Goal: Information Seeking & Learning: Learn about a topic

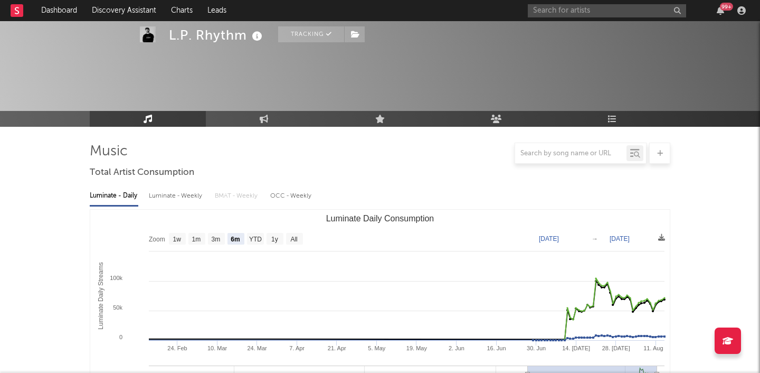
select select "6m"
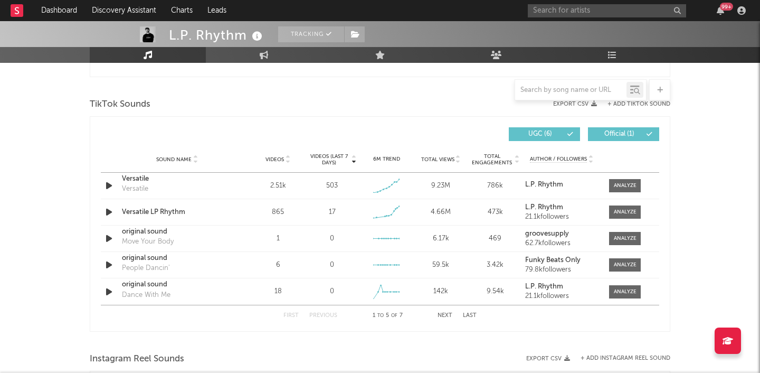
scroll to position [529, 0]
click at [619, 184] on div at bounding box center [625, 185] width 23 height 8
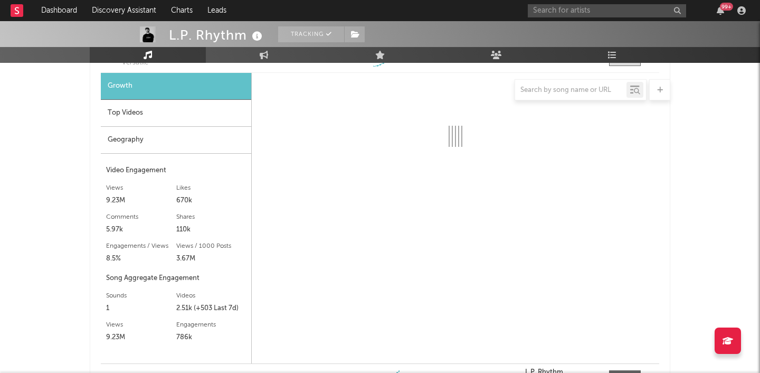
scroll to position [816, 0]
select select "1w"
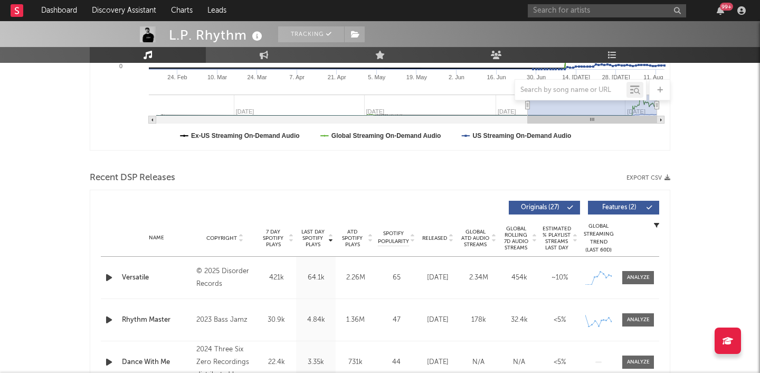
scroll to position [267, 0]
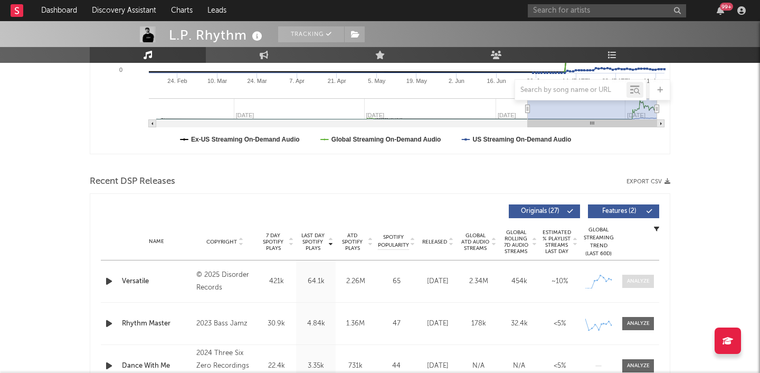
click at [652, 282] on span at bounding box center [638, 281] width 32 height 13
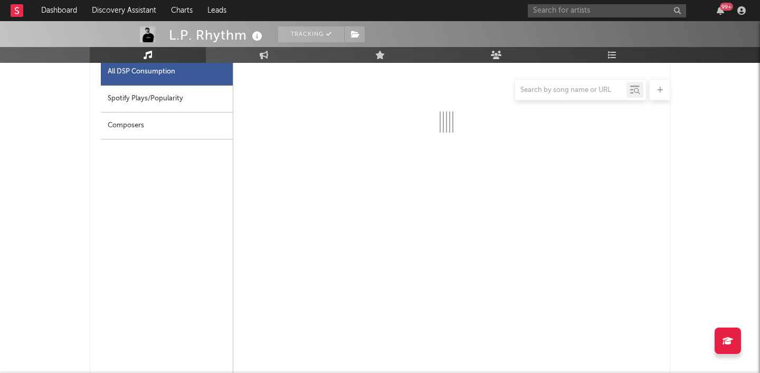
select select "1w"
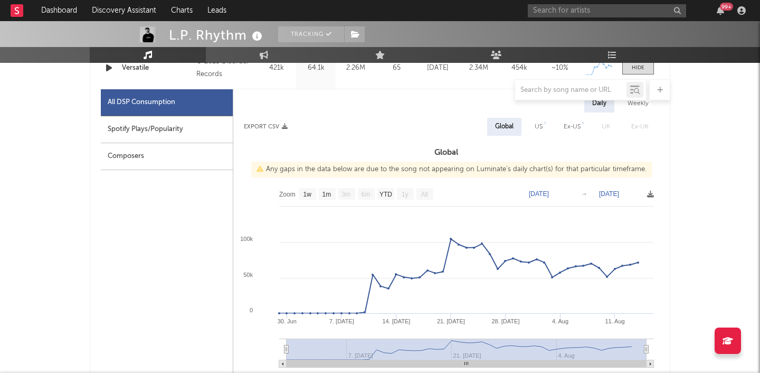
scroll to position [479, 0]
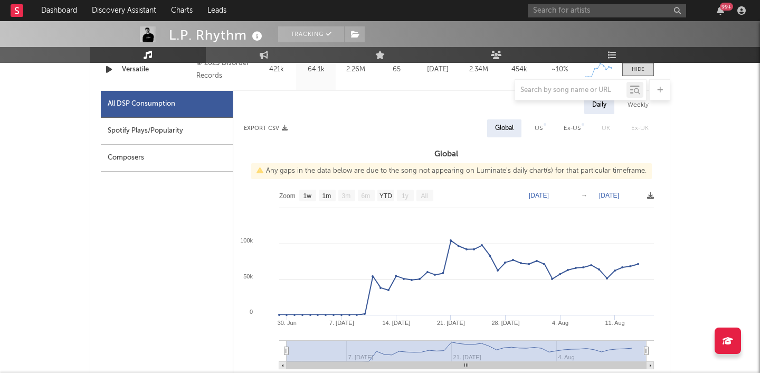
click at [210, 134] on div "Spotify Plays/Popularity" at bounding box center [167, 131] width 132 height 27
select select "1w"
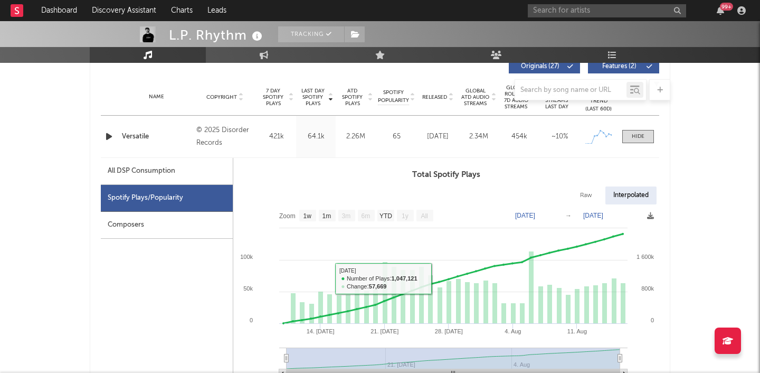
scroll to position [398, 0]
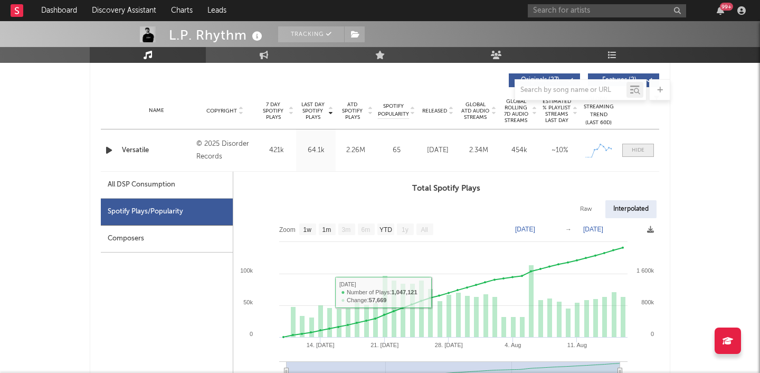
click at [643, 154] on span at bounding box center [638, 150] width 32 height 13
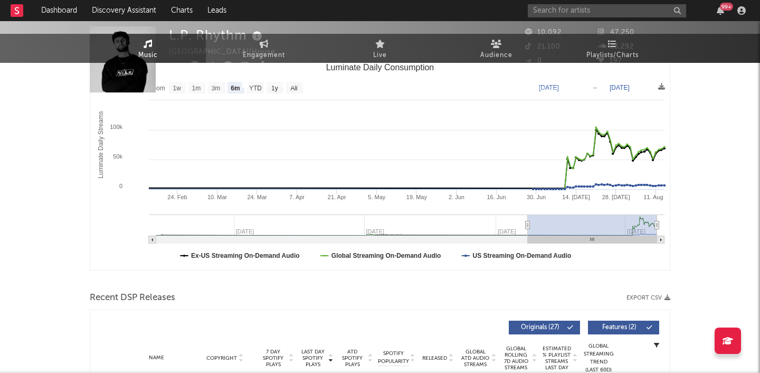
scroll to position [0, 0]
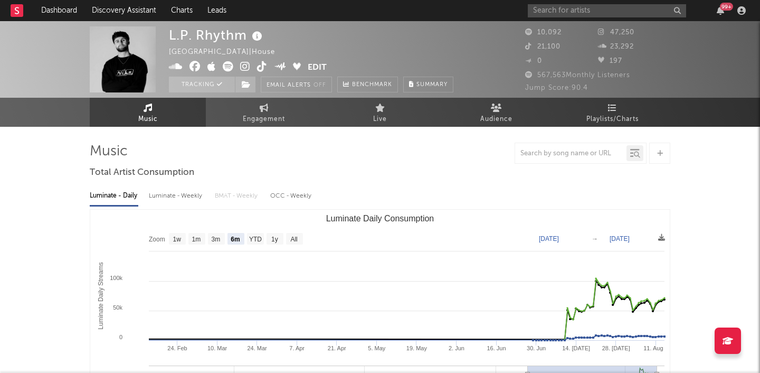
click at [725, 8] on div "99 +" at bounding box center [726, 7] width 13 height 8
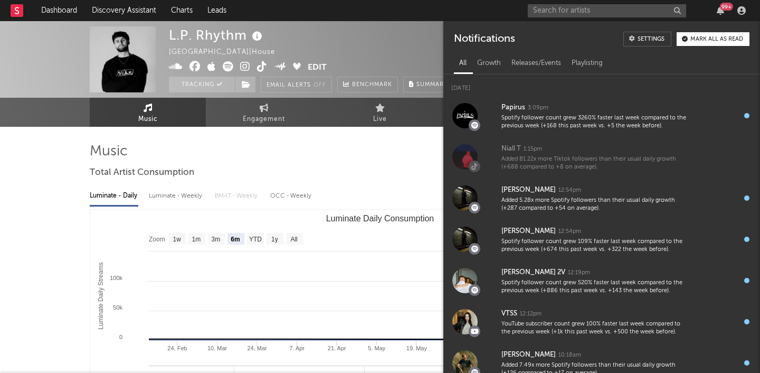
click at [704, 40] on div "Mark all as read" at bounding box center [717, 39] width 53 height 6
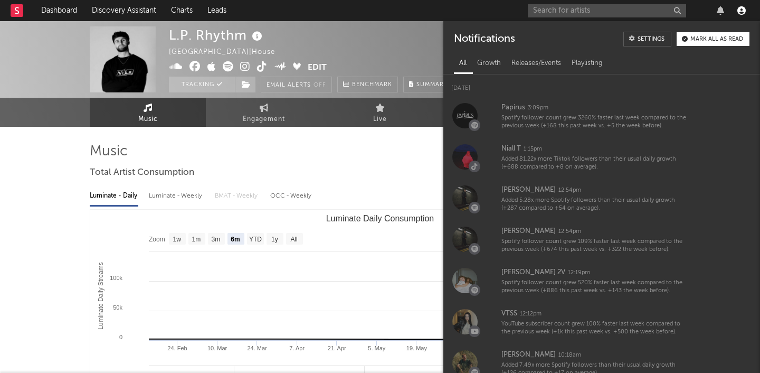
click at [738, 11] on icon "button" at bounding box center [742, 10] width 8 height 8
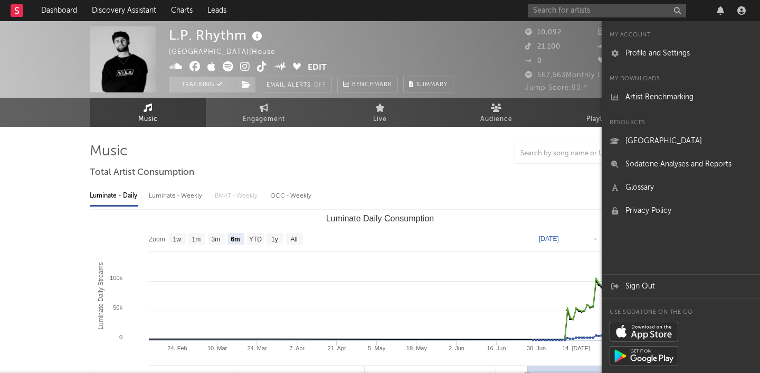
click at [725, 6] on div at bounding box center [721, 10] width 16 height 8
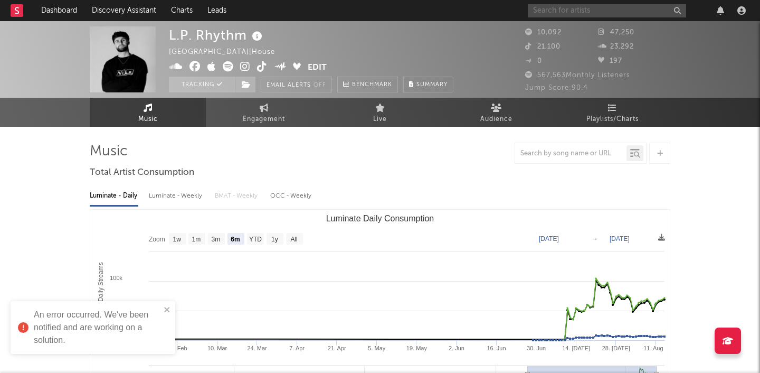
click at [550, 11] on input "text" at bounding box center [607, 10] width 158 height 13
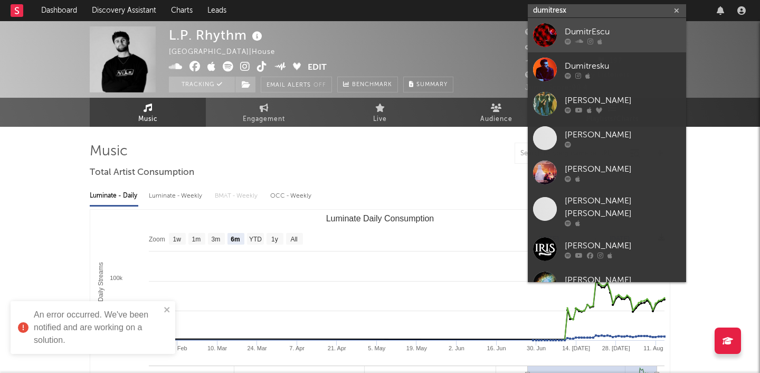
type input "dumitresx"
click at [600, 34] on div "DumitrEscu" at bounding box center [623, 31] width 116 height 13
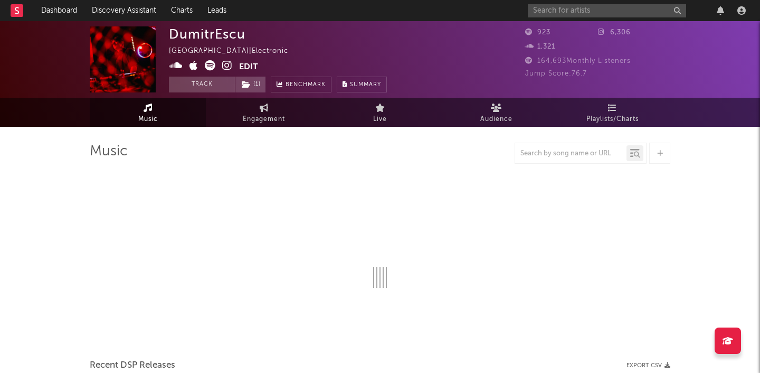
select select "1w"
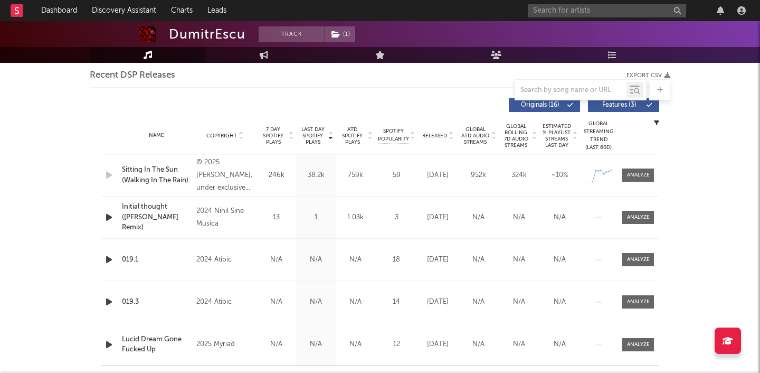
scroll to position [386, 0]
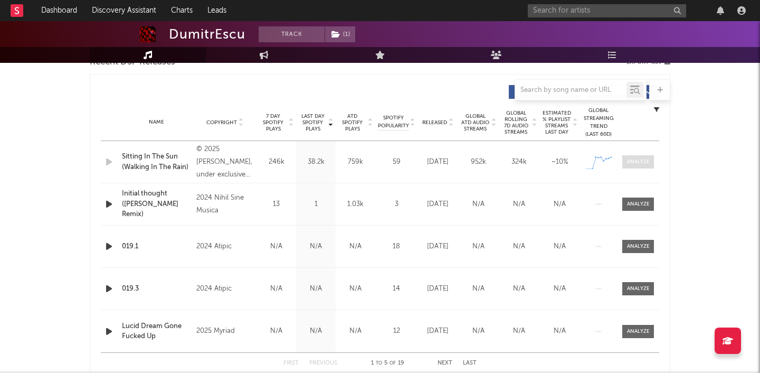
click at [634, 166] on span at bounding box center [638, 161] width 32 height 13
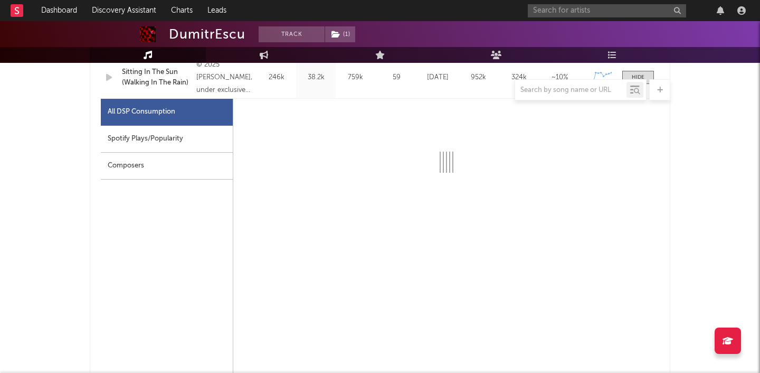
scroll to position [482, 0]
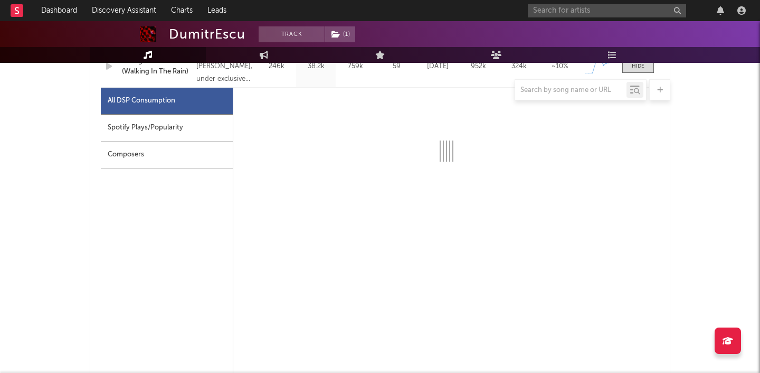
select select "1w"
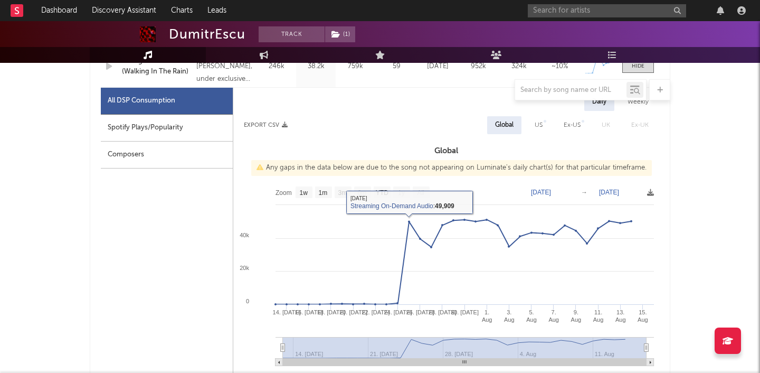
click at [191, 131] on div "Spotify Plays/Popularity" at bounding box center [167, 128] width 132 height 27
select select "1w"
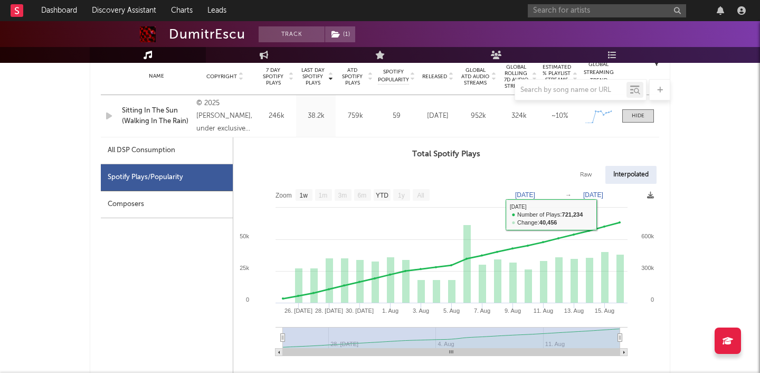
scroll to position [415, 0]
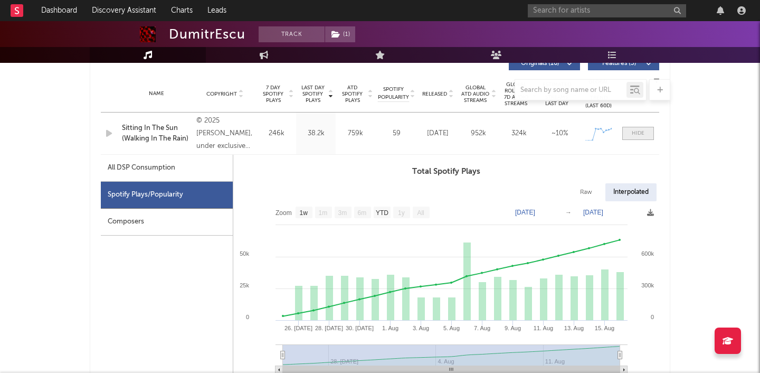
click at [642, 131] on div at bounding box center [638, 133] width 13 height 8
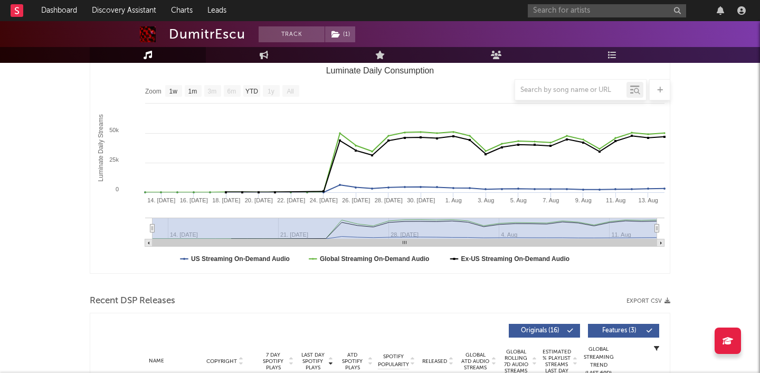
scroll to position [0, 0]
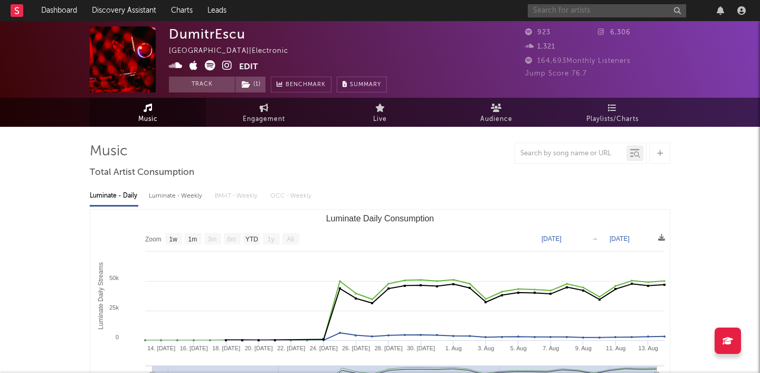
click at [574, 10] on input "text" at bounding box center [607, 10] width 158 height 13
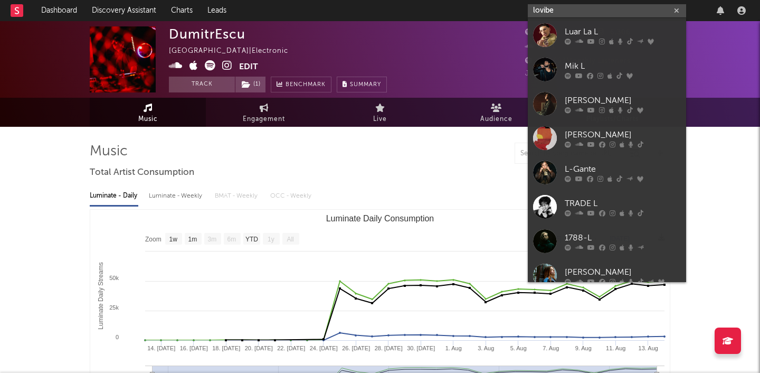
click at [562, 13] on input "lovibe" at bounding box center [607, 10] width 158 height 13
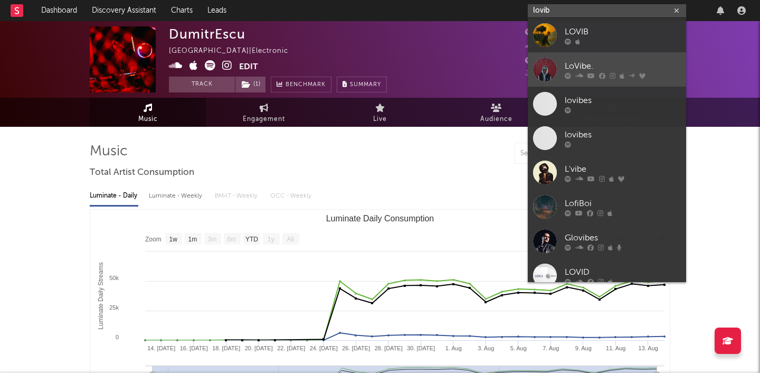
type input "lovib"
click at [583, 61] on div "LoVibe." at bounding box center [623, 66] width 116 height 13
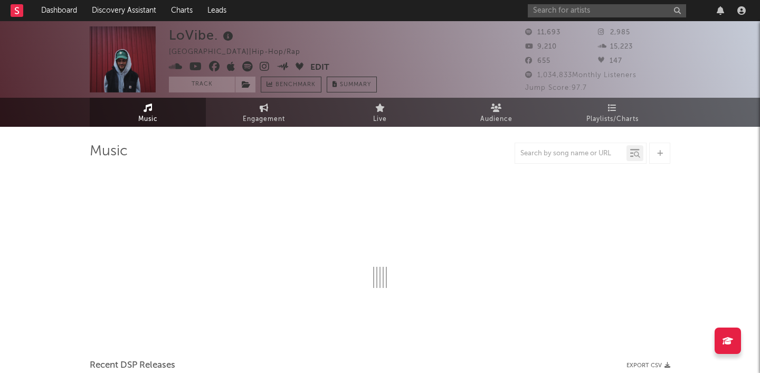
select select "6m"
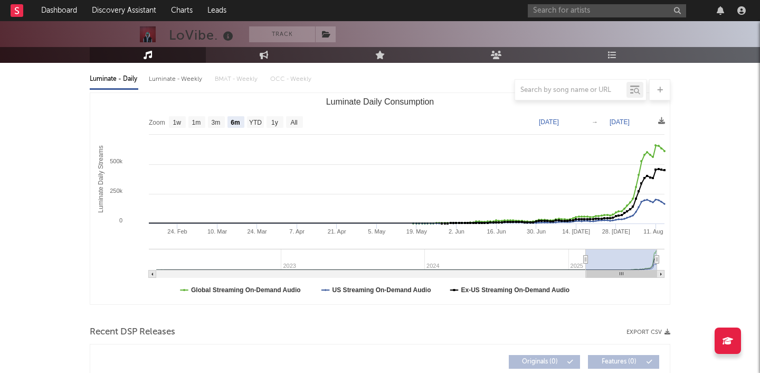
scroll to position [106, 0]
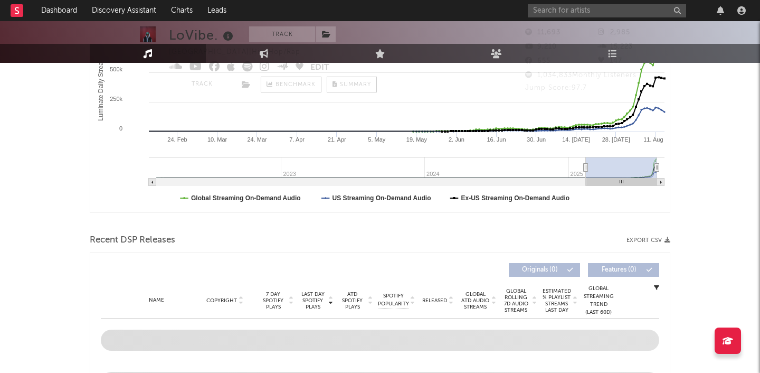
scroll to position [0, 0]
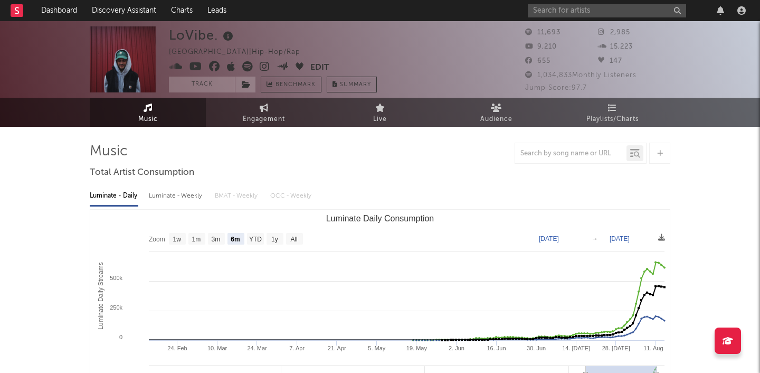
click at [267, 63] on icon at bounding box center [265, 66] width 10 height 11
